Goal: Transaction & Acquisition: Purchase product/service

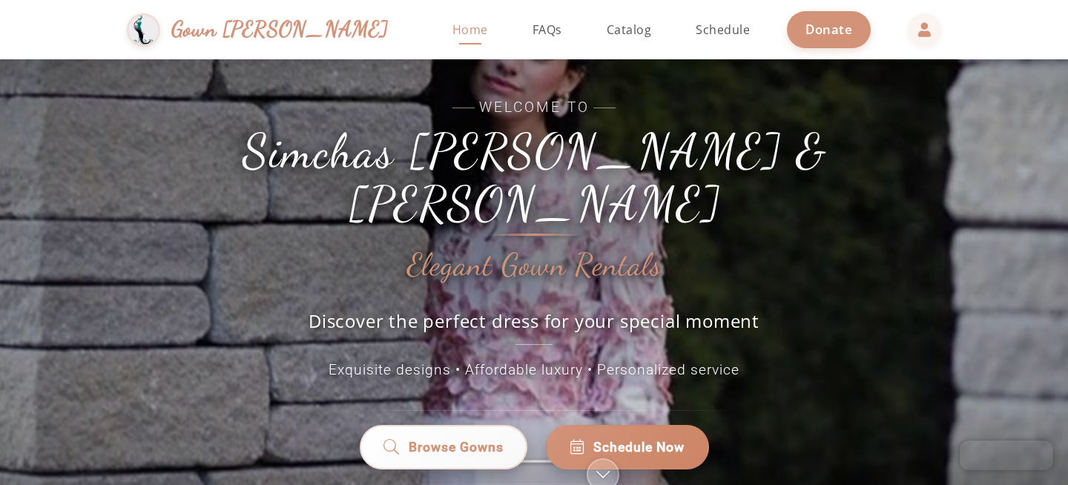
scroll to position [50, 0]
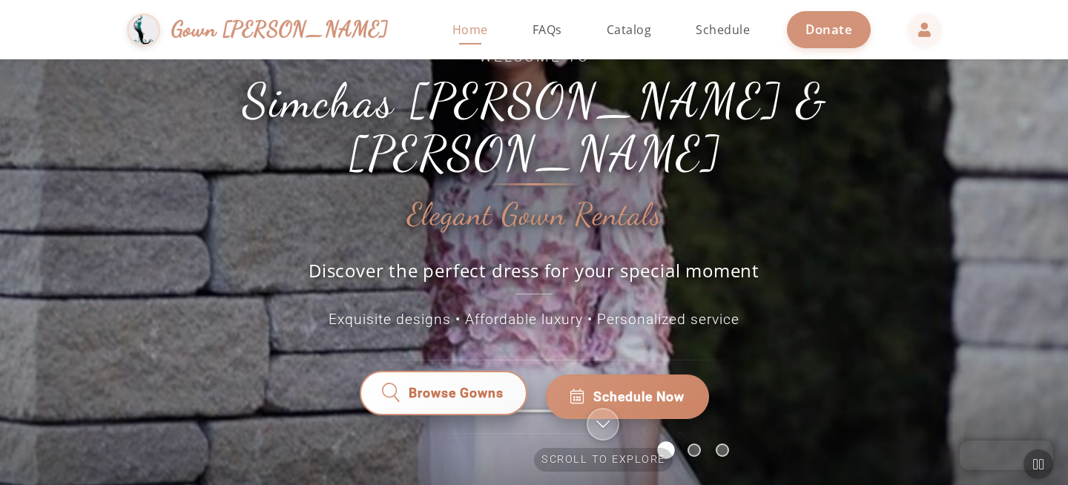
click at [431, 387] on span "Browse Gowns" at bounding box center [456, 396] width 95 height 19
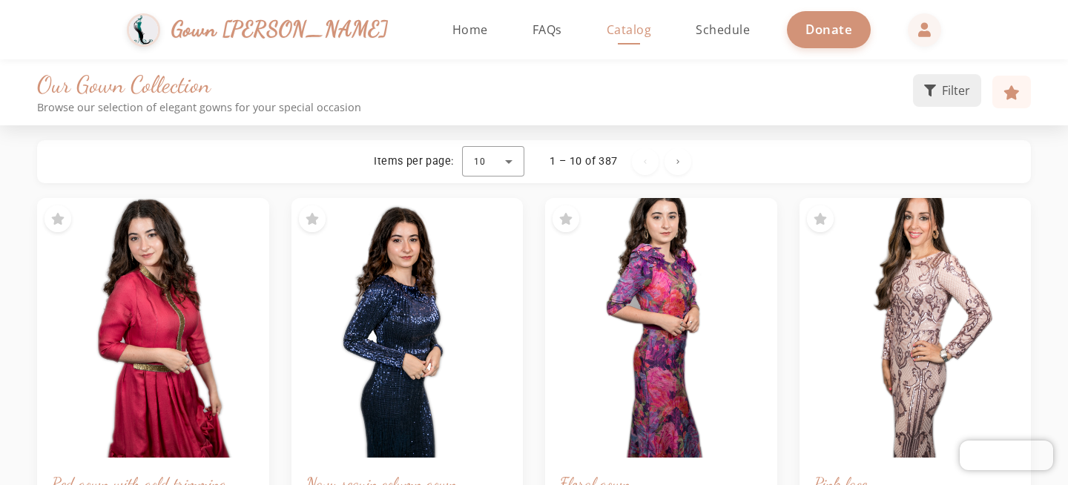
click at [934, 100] on button "Filter" at bounding box center [947, 90] width 68 height 33
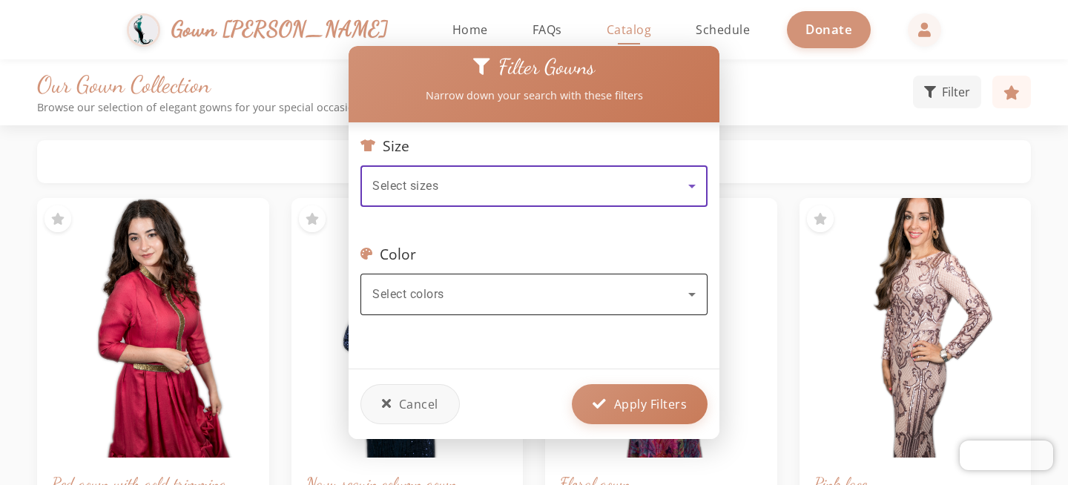
click at [566, 286] on div "Select colors" at bounding box center [530, 295] width 316 height 18
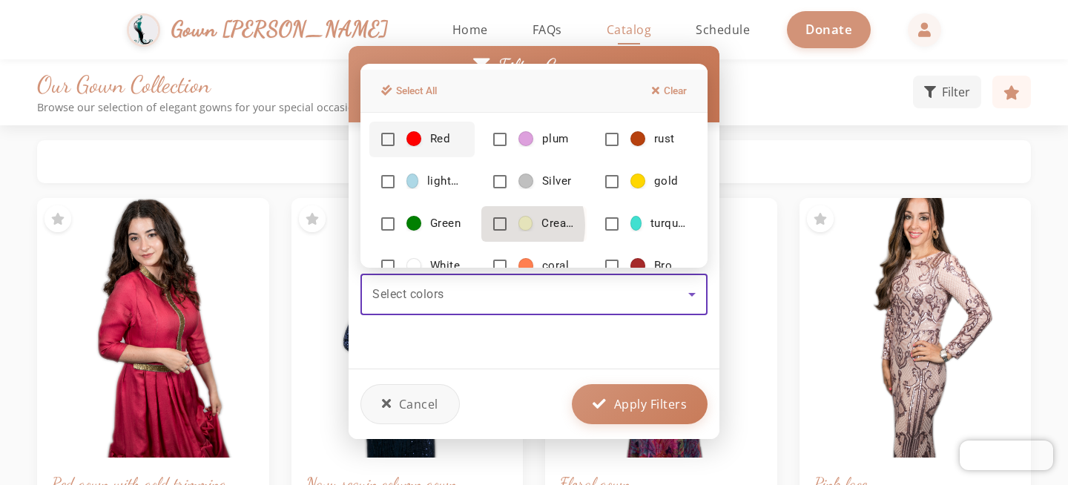
click at [498, 226] on mat-pseudo-checkbox at bounding box center [499, 223] width 13 height 13
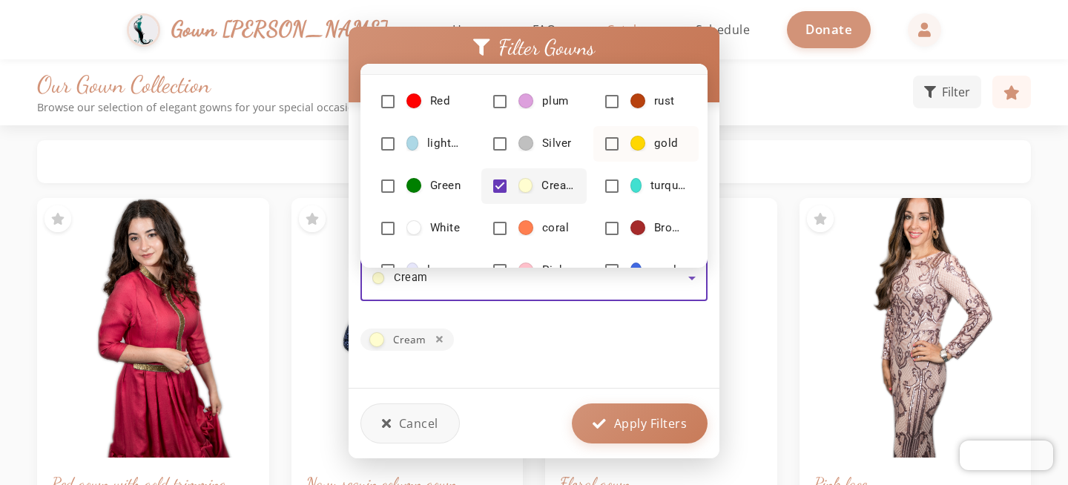
click at [606, 139] on mat-pseudo-checkbox at bounding box center [611, 143] width 13 height 13
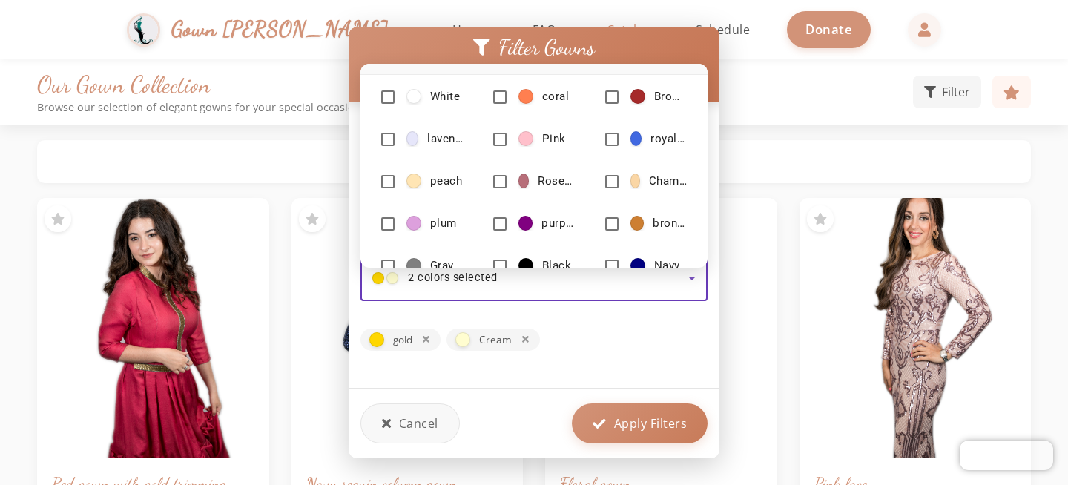
scroll to position [169, 0]
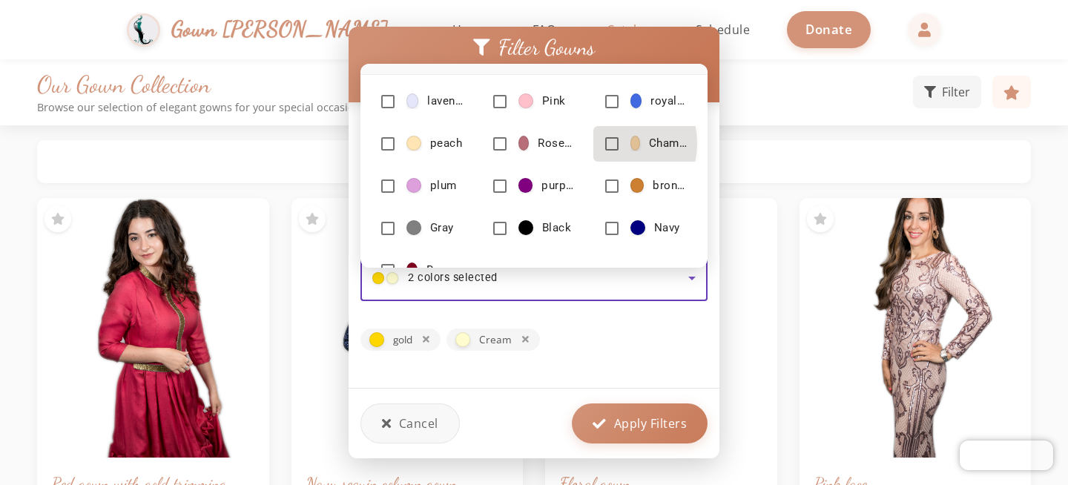
click at [605, 143] on mat-pseudo-checkbox at bounding box center [611, 143] width 13 height 13
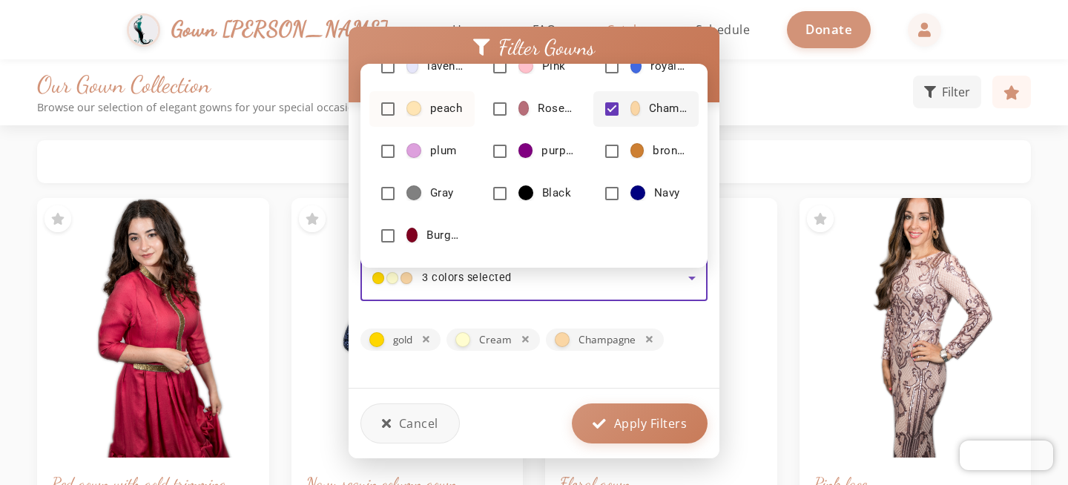
click at [384, 109] on mat-pseudo-checkbox at bounding box center [387, 108] width 13 height 13
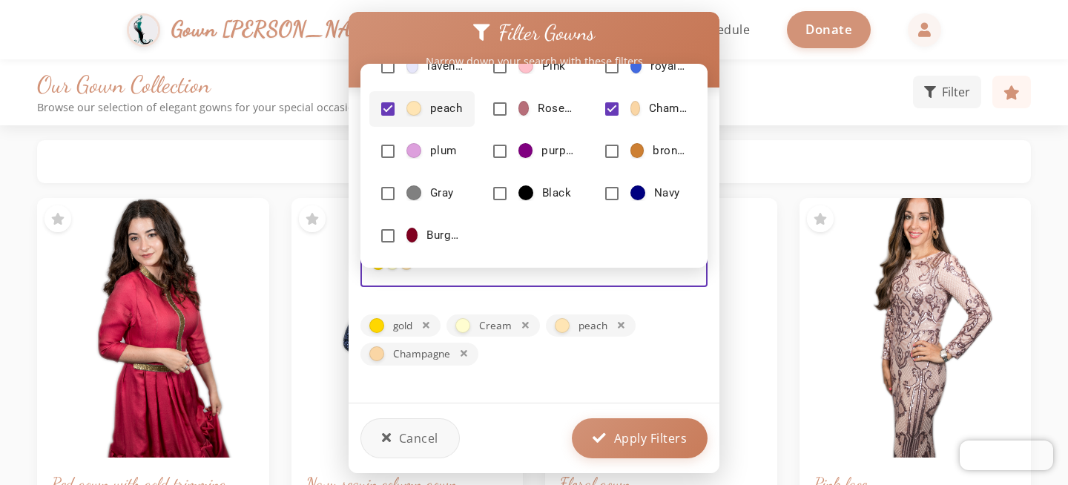
click at [633, 434] on div at bounding box center [534, 242] width 1068 height 485
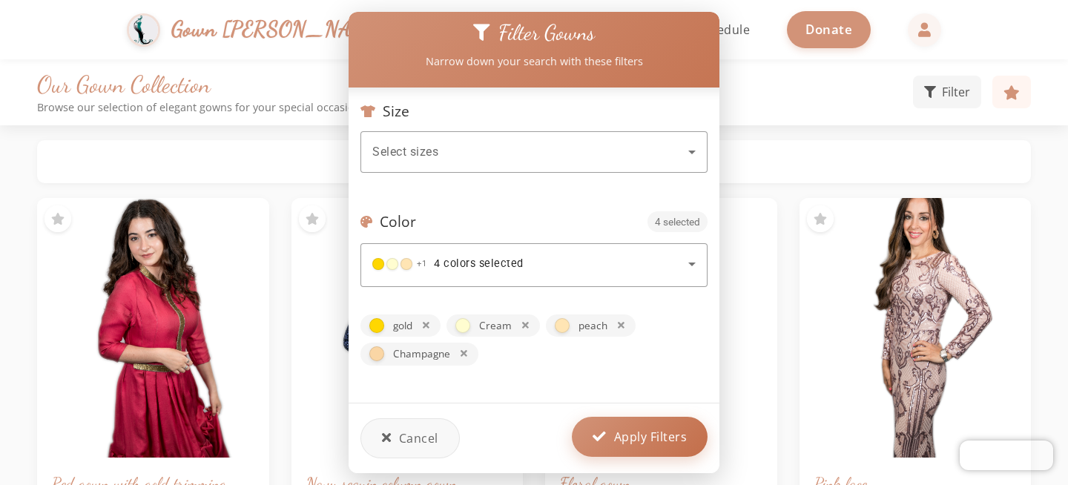
click at [609, 435] on button "Apply Filters" at bounding box center [640, 437] width 136 height 40
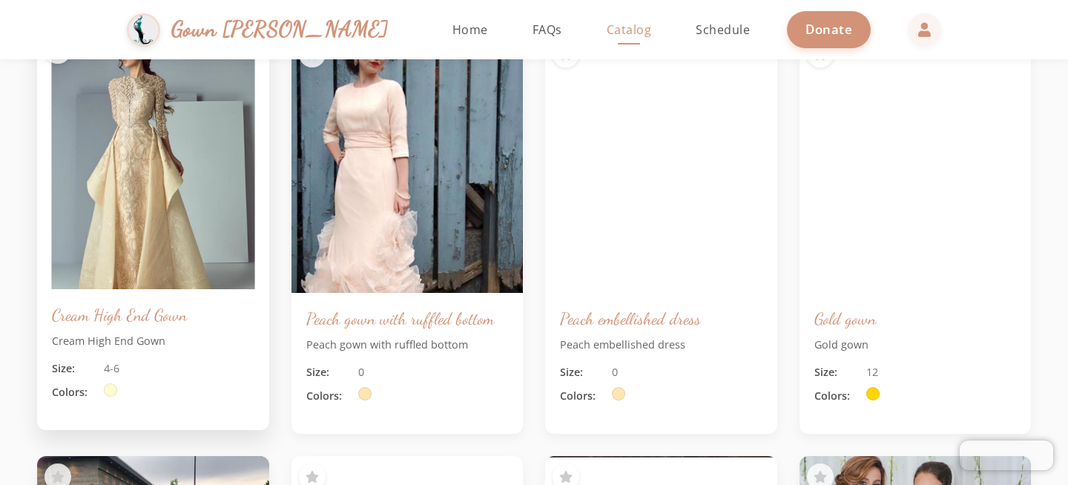
scroll to position [8079, 0]
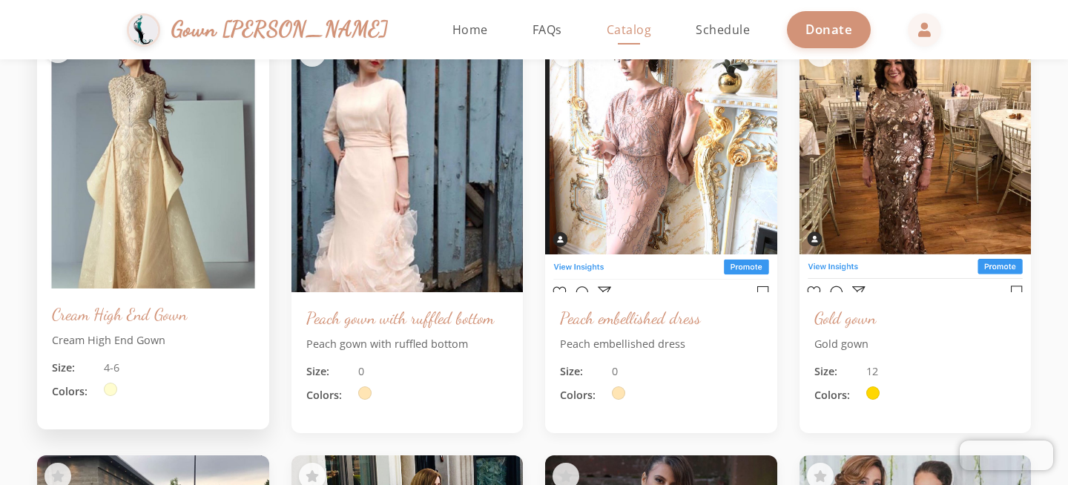
click at [155, 250] on img at bounding box center [152, 158] width 243 height 273
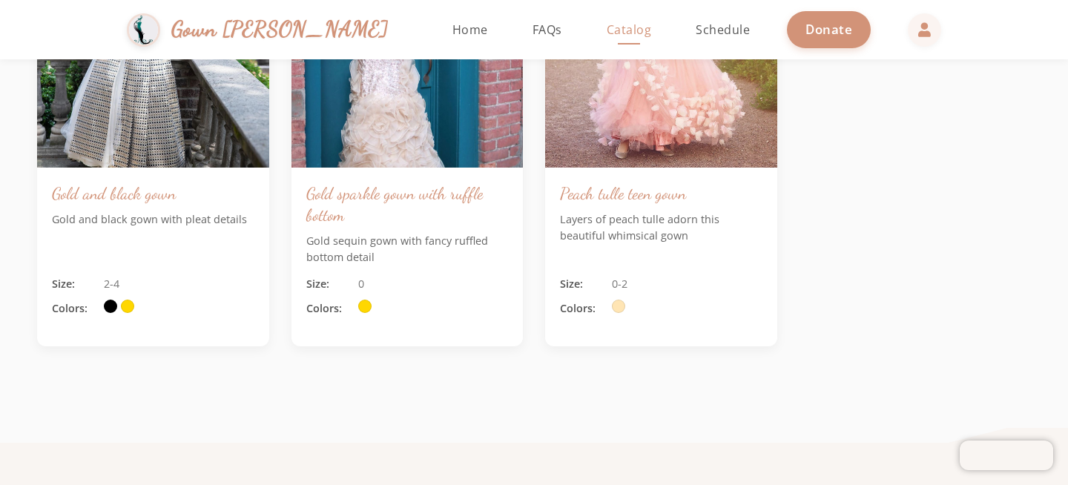
scroll to position [10078, 0]
